Goal: Find contact information: Find contact information

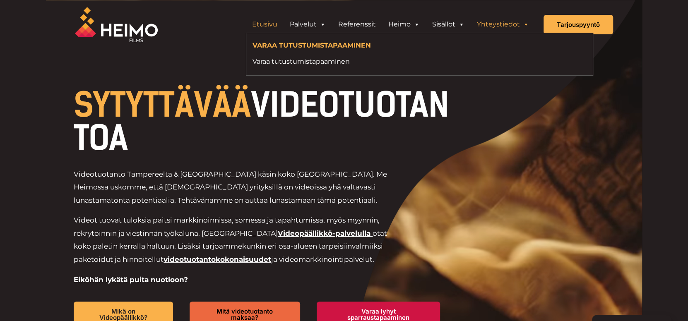
click at [485, 31] on link "Yhteystiedot" at bounding box center [503, 24] width 65 height 17
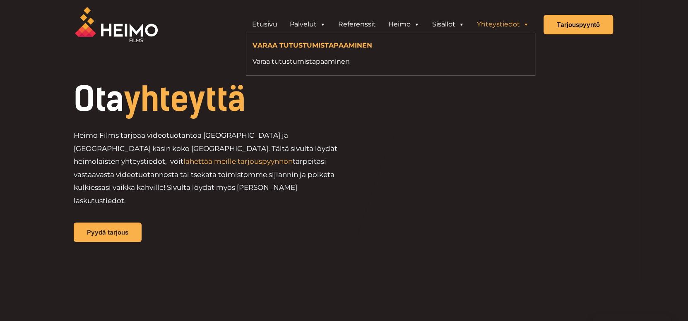
click at [497, 21] on link "Yhteystiedot" at bounding box center [503, 24] width 65 height 17
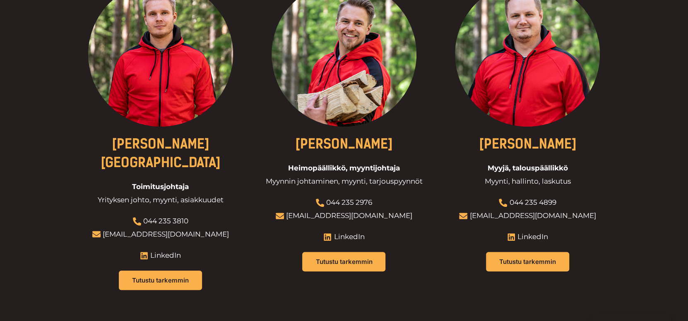
scroll to position [343, 0]
